Goal: Book appointment/travel/reservation

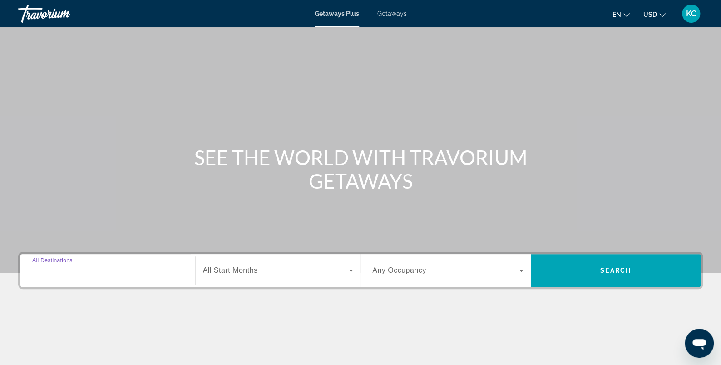
click at [116, 273] on input "Destination All Destinations" at bounding box center [107, 270] width 151 height 11
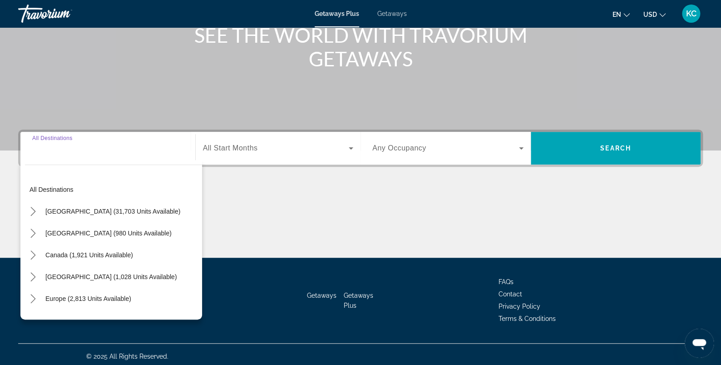
scroll to position [126, 0]
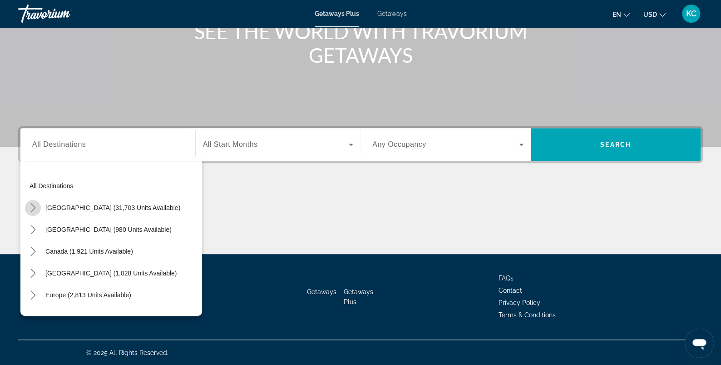
click at [35, 207] on icon "Toggle United States (31,703 units available) submenu" at bounding box center [33, 207] width 9 height 9
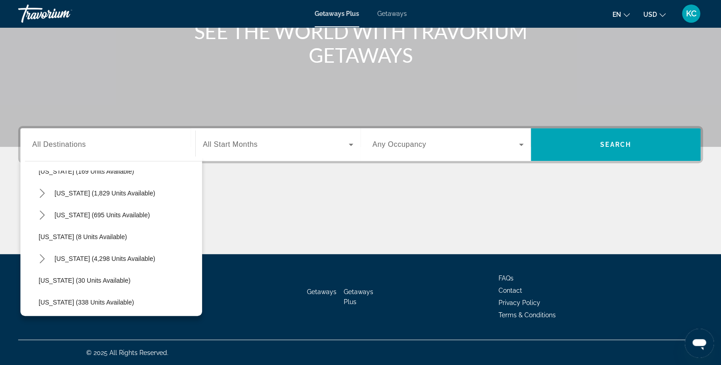
scroll to position [95, 0]
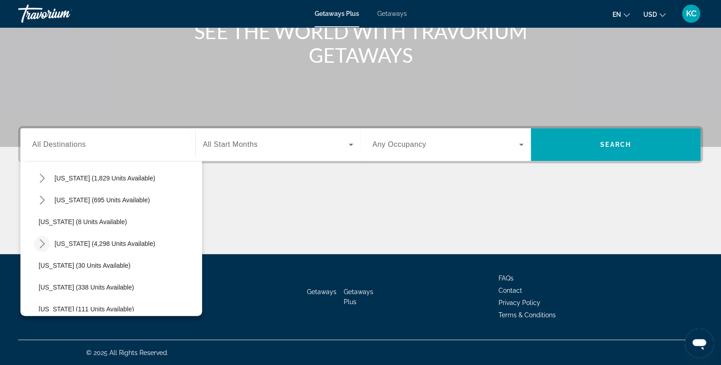
click at [41, 240] on icon "Toggle Florida (4,298 units available) submenu" at bounding box center [42, 243] width 9 height 9
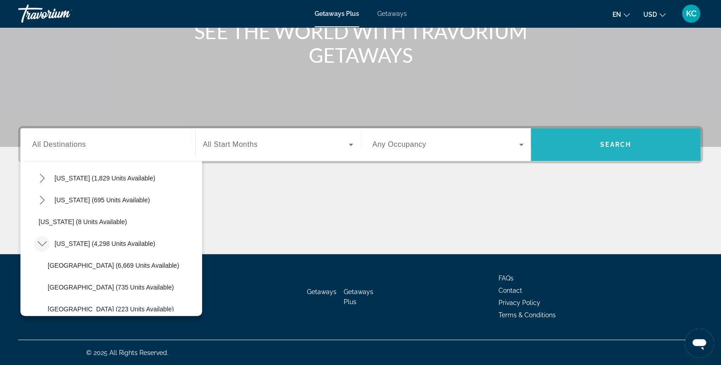
click at [623, 138] on span "Search" at bounding box center [616, 145] width 170 height 22
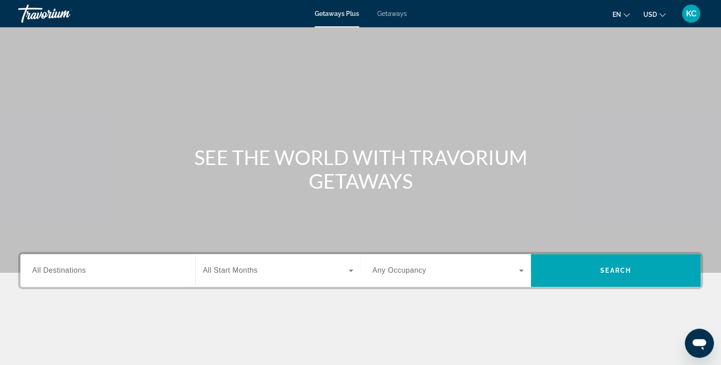
click at [46, 266] on span "All Destinations" at bounding box center [59, 270] width 54 height 8
click at [46, 266] on input "Destination All Destinations" at bounding box center [107, 270] width 151 height 11
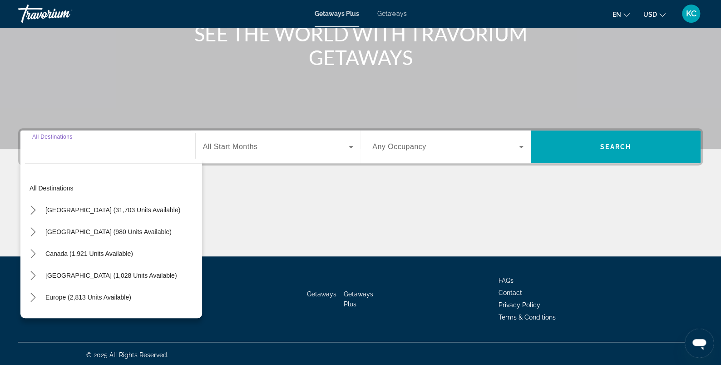
scroll to position [126, 0]
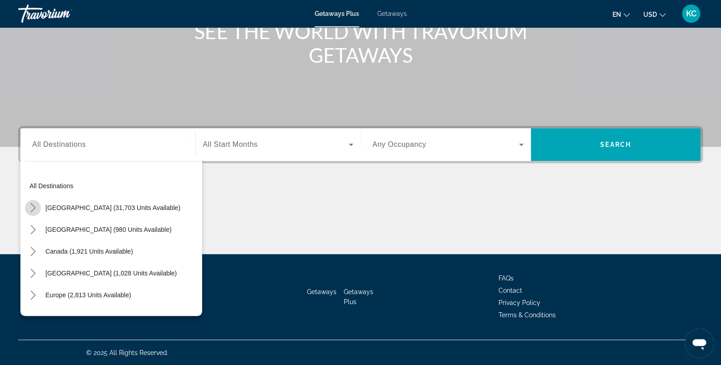
click at [33, 204] on icon "Toggle United States (31,703 units available) submenu" at bounding box center [33, 207] width 9 height 9
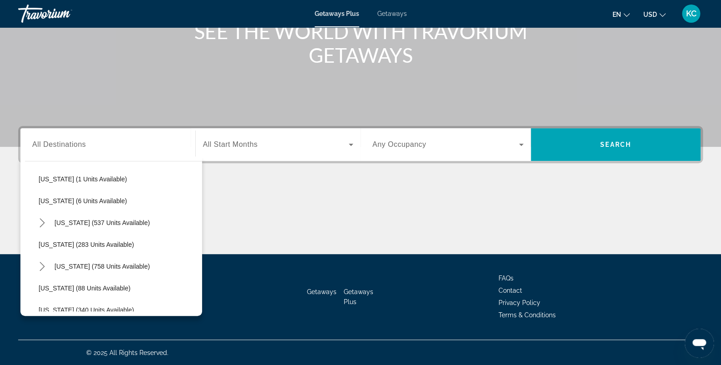
scroll to position [316, 0]
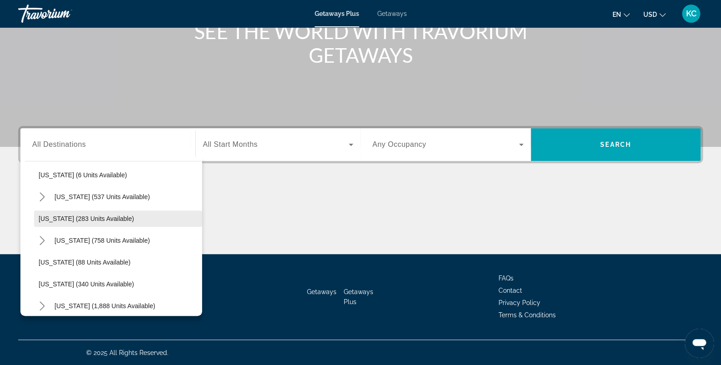
click at [41, 217] on span "[US_STATE] (283 units available)" at bounding box center [86, 218] width 95 height 7
type input "**********"
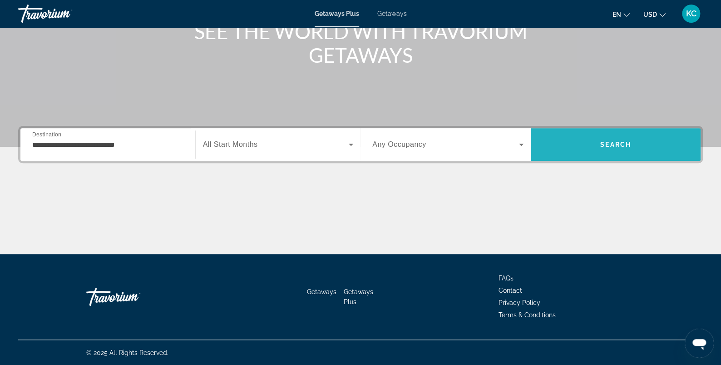
click at [627, 142] on span "Search" at bounding box center [615, 144] width 31 height 7
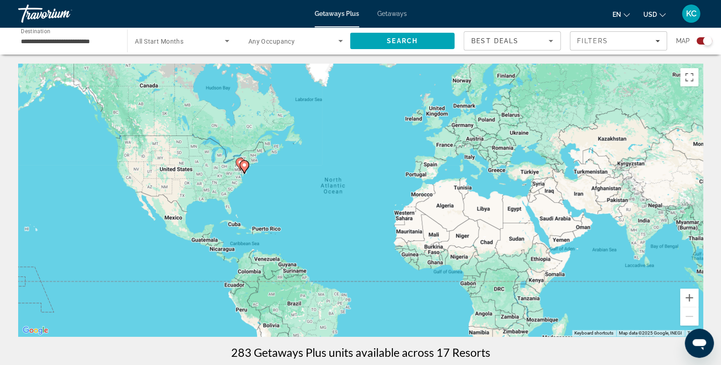
click at [699, 36] on div "Map" at bounding box center [694, 40] width 36 height 19
click at [704, 40] on div "Search widget" at bounding box center [707, 40] width 9 height 9
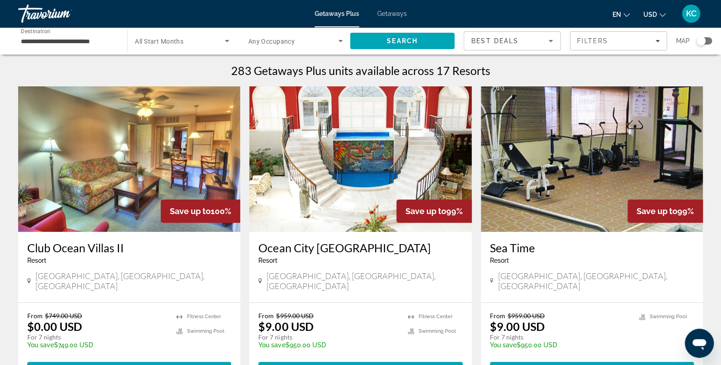
click at [361, 172] on img "Main content" at bounding box center [360, 158] width 222 height 145
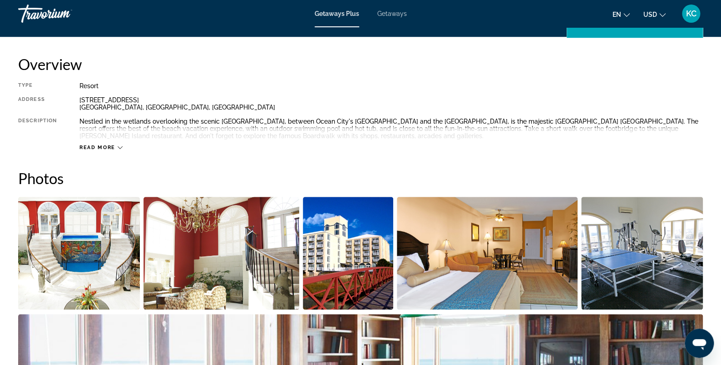
scroll to position [302, 0]
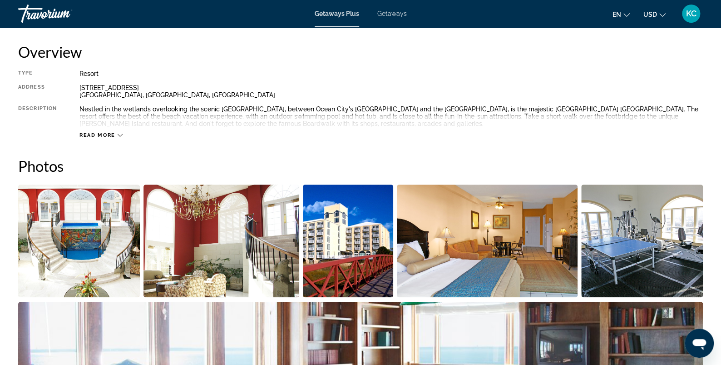
click at [105, 243] on img "Open full-screen image slider" at bounding box center [79, 240] width 122 height 113
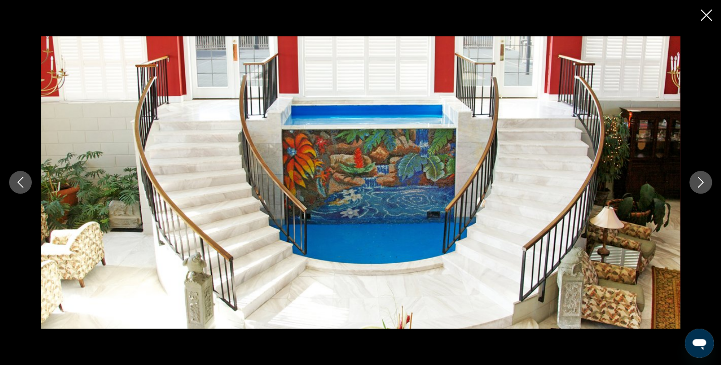
click at [700, 183] on icon "Next image" at bounding box center [700, 182] width 11 height 11
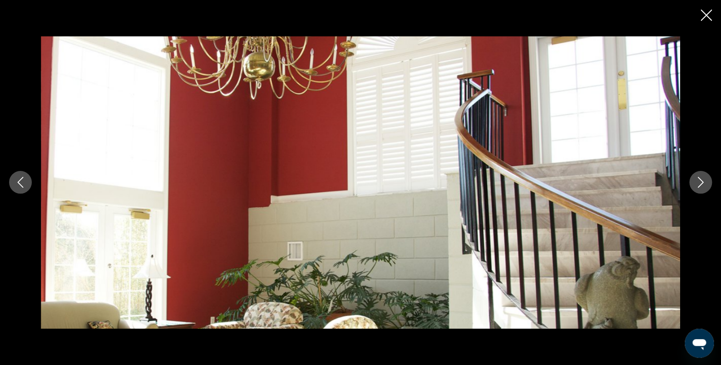
click at [700, 182] on icon "Next image" at bounding box center [700, 182] width 11 height 11
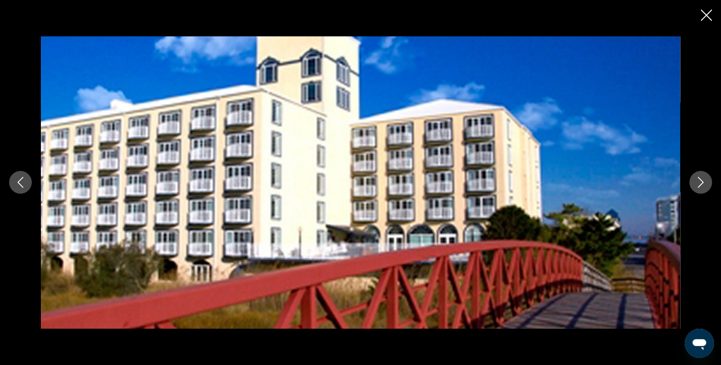
click at [700, 182] on icon "Next image" at bounding box center [700, 182] width 11 height 11
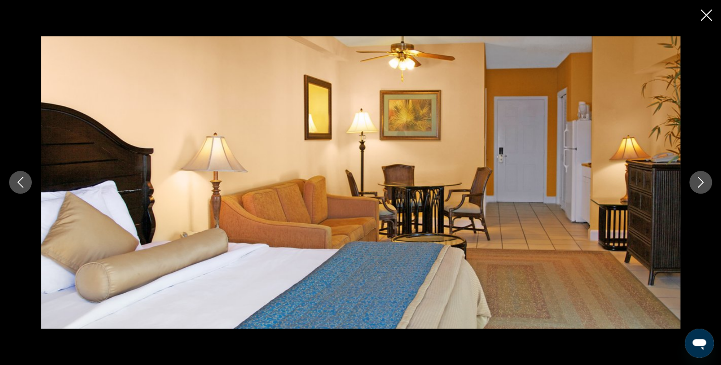
click at [700, 182] on icon "Next image" at bounding box center [700, 182] width 11 height 11
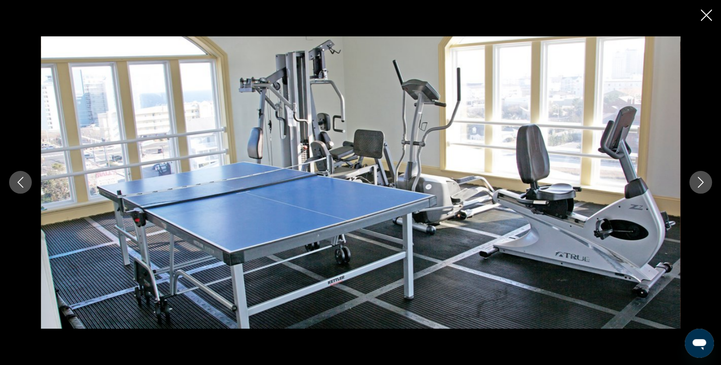
click at [700, 182] on icon "Next image" at bounding box center [700, 182] width 11 height 11
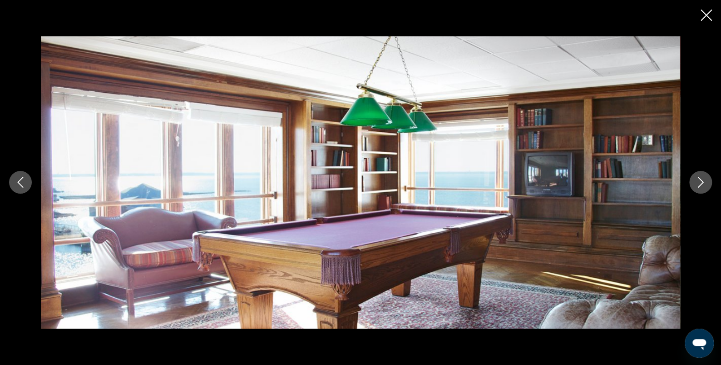
click at [700, 182] on icon "Next image" at bounding box center [700, 182] width 11 height 11
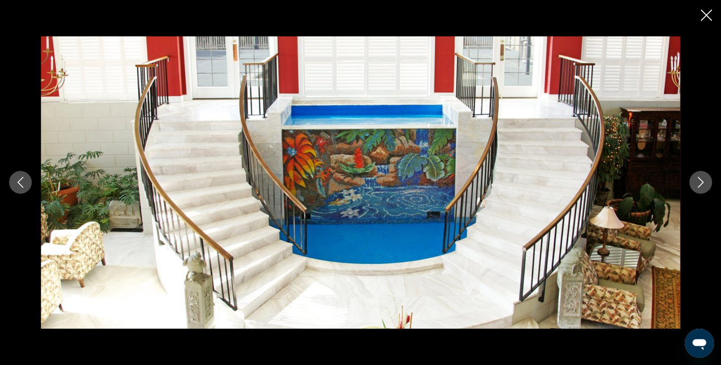
click at [704, 12] on icon "Close slideshow" at bounding box center [706, 15] width 11 height 11
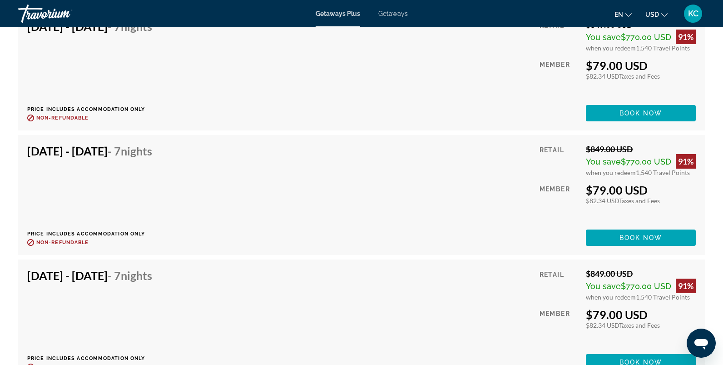
scroll to position [4712, 0]
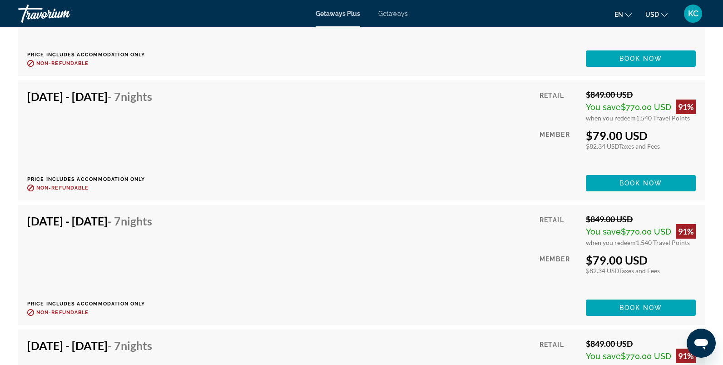
click at [426, 7] on div "en English Español Français Italiano Português русский USD USD ($) MXN (Mex$) C…" at bounding box center [561, 13] width 288 height 19
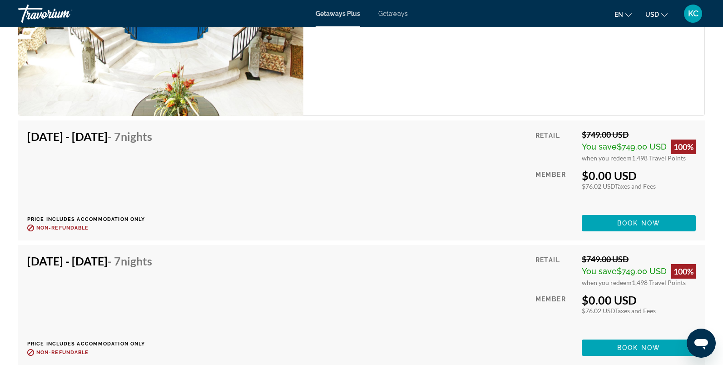
scroll to position [1762, 0]
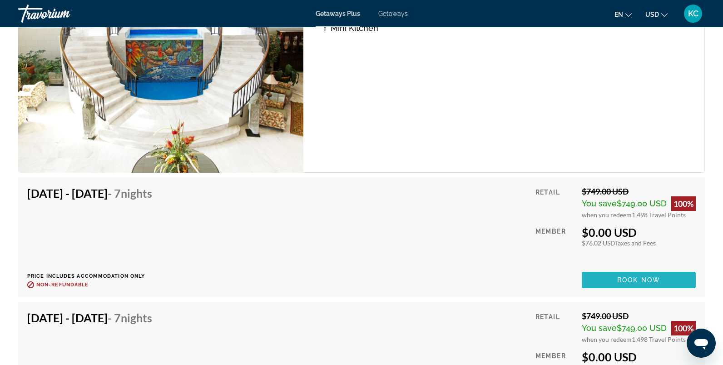
click at [639, 277] on span "Book now" at bounding box center [638, 279] width 43 height 7
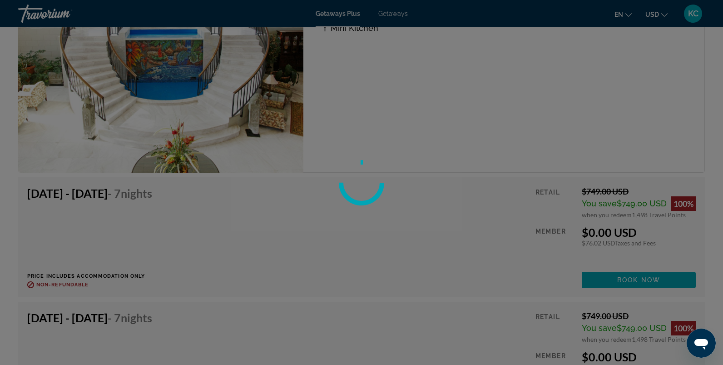
click at [395, 8] on div at bounding box center [361, 182] width 723 height 365
